Goal: Check status

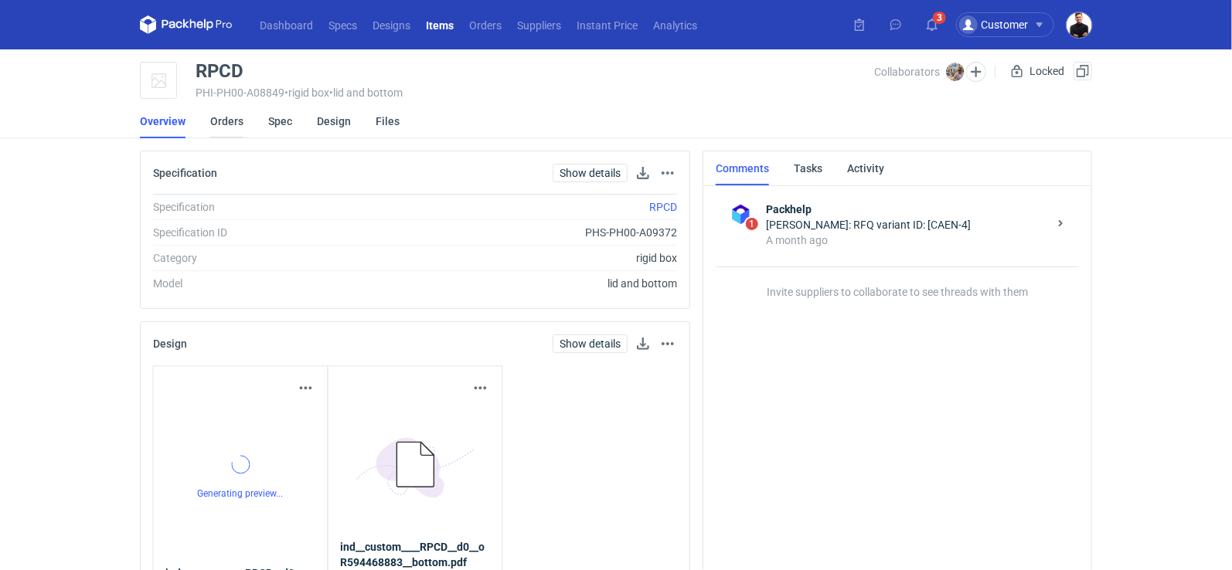
click at [214, 124] on link "Orders" at bounding box center [226, 121] width 33 height 34
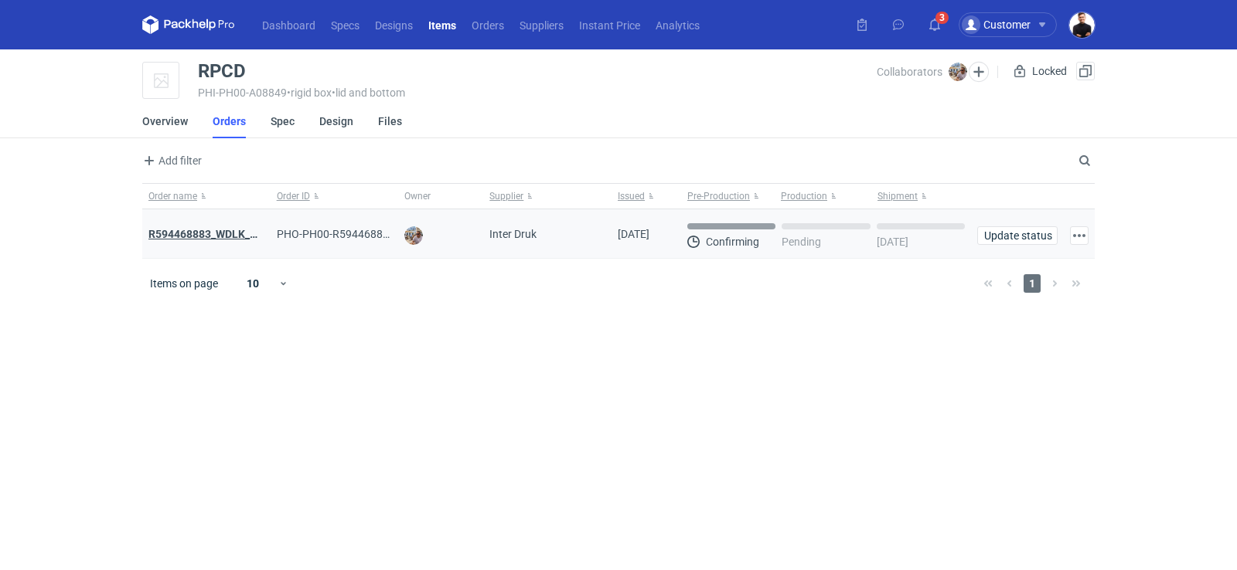
click at [226, 233] on strong "R594468883_WDLK_RPCD" at bounding box center [212, 234] width 129 height 12
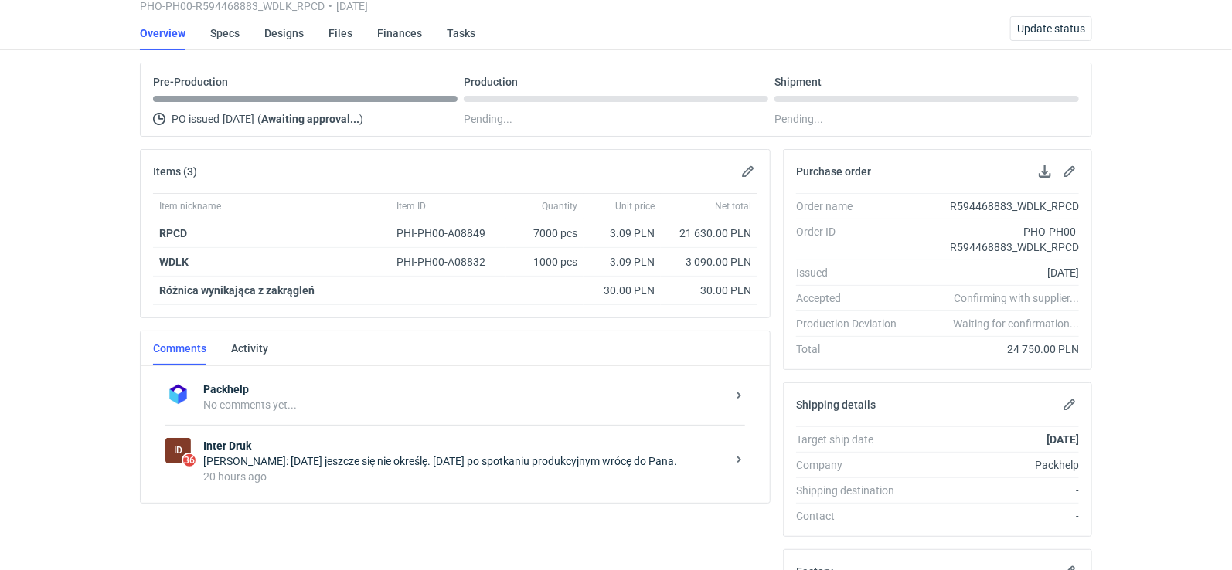
scroll to position [104, 0]
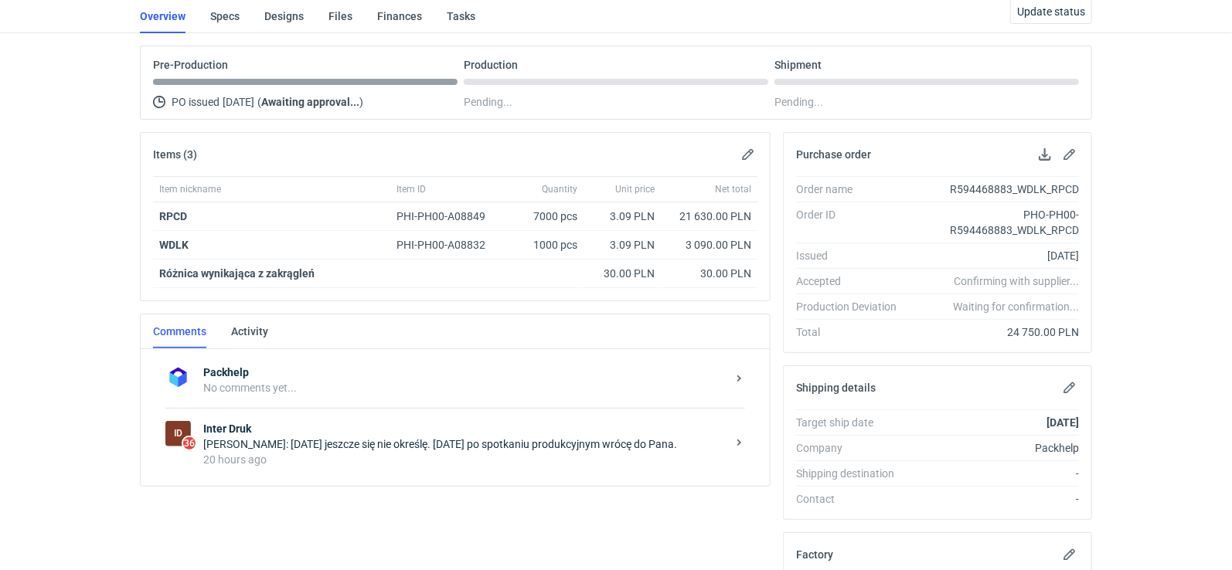
click at [411, 442] on div "[PERSON_NAME]: [DATE] jeszcze się nie określę. [DATE] po spotkaniu produkcyjnym…" at bounding box center [464, 444] width 523 height 15
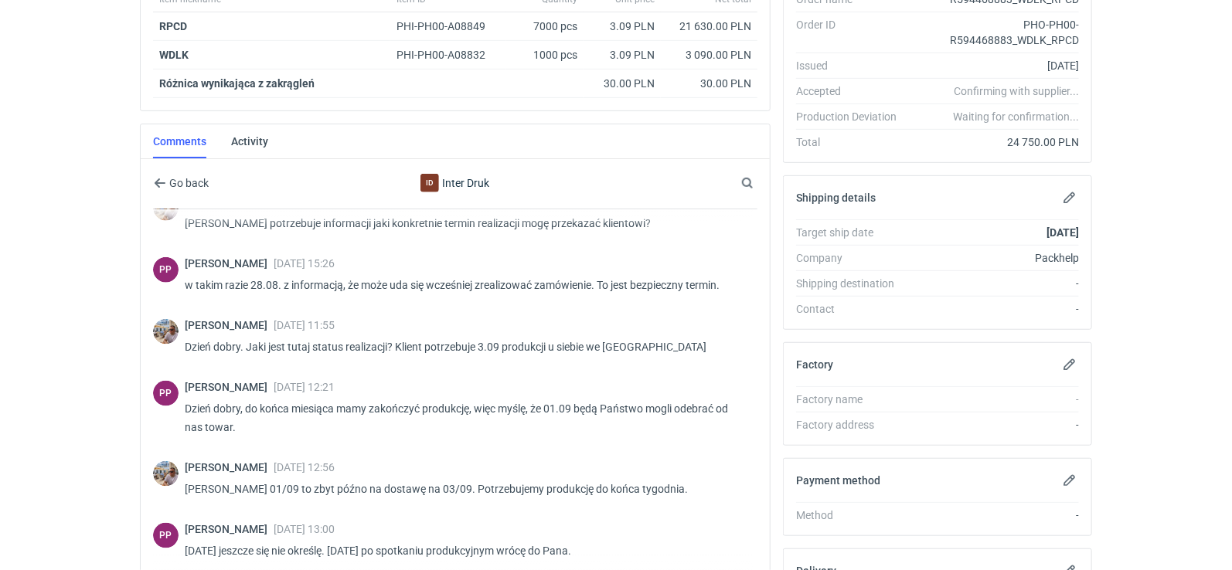
scroll to position [941, 0]
